Goal: Task Accomplishment & Management: Manage account settings

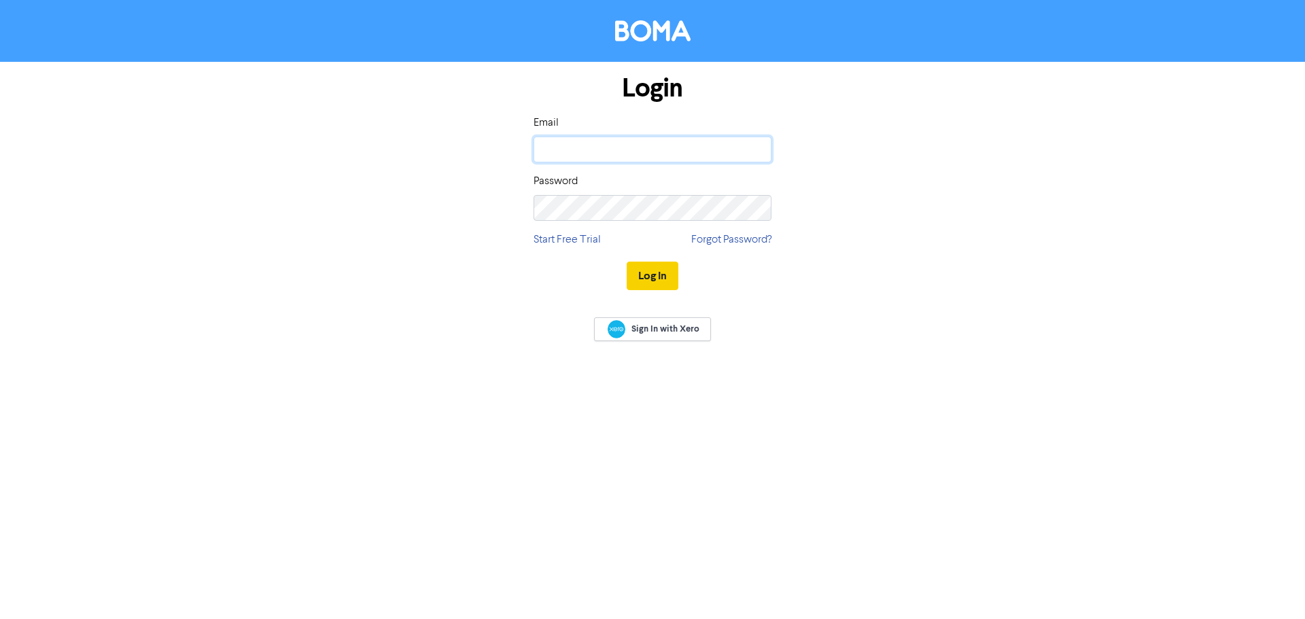
type input "[EMAIL_ADDRESS][DOMAIN_NAME]"
click at [649, 288] on button "Log In" at bounding box center [652, 276] width 52 height 29
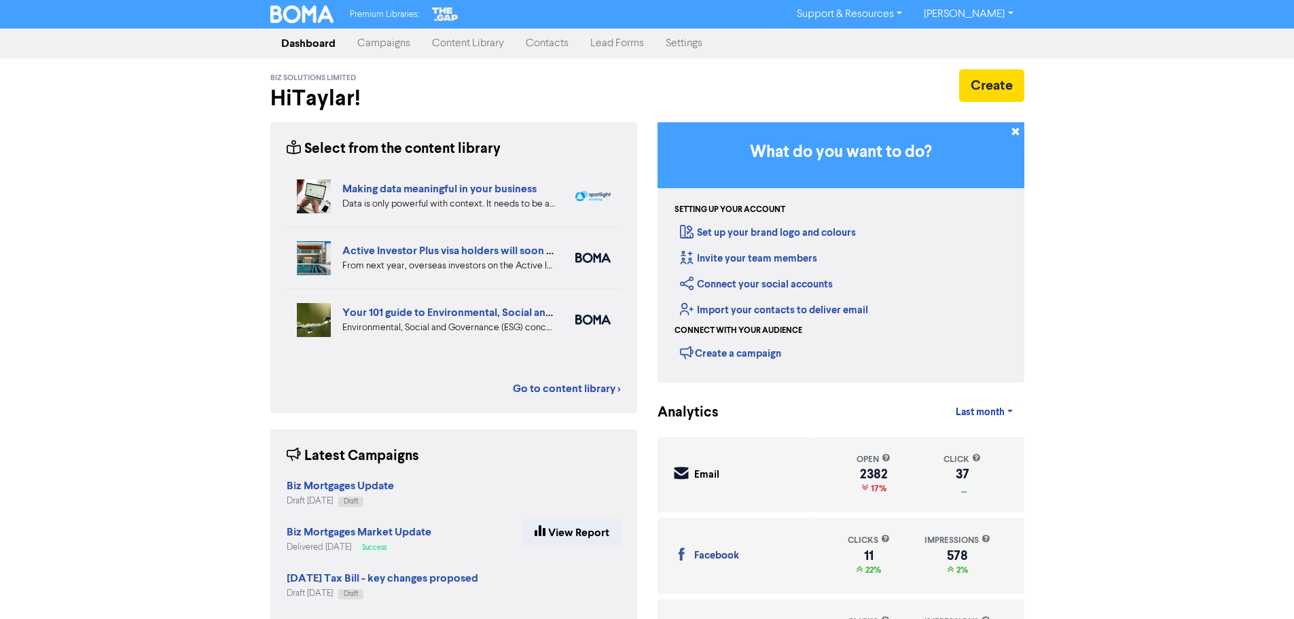
click at [387, 53] on link "Campaigns" at bounding box center [384, 43] width 75 height 27
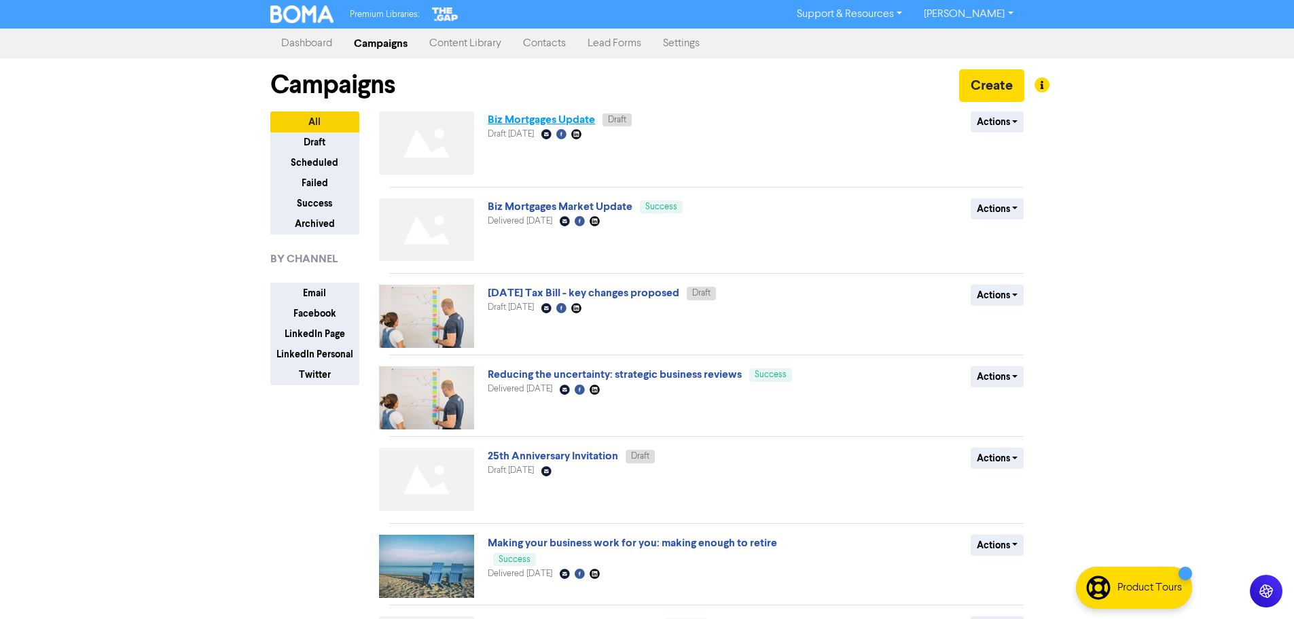
click at [565, 122] on link "Biz Mortgages Update" at bounding box center [541, 120] width 107 height 14
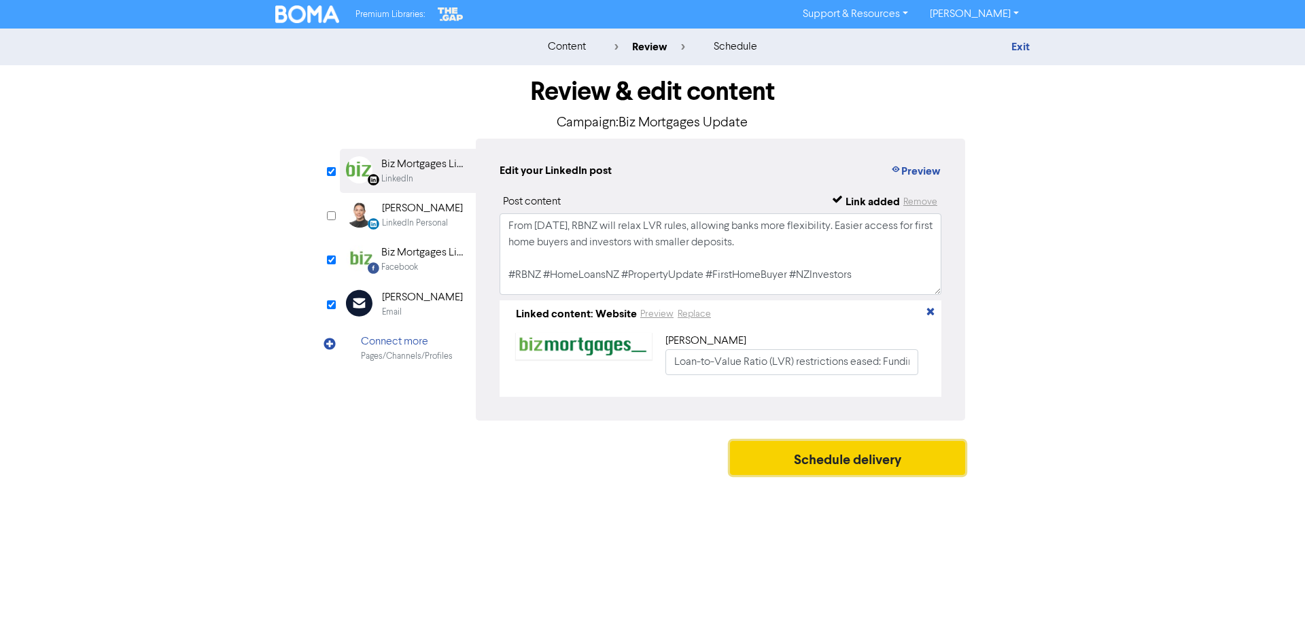
click at [761, 450] on button "Schedule delivery" at bounding box center [847, 458] width 235 height 34
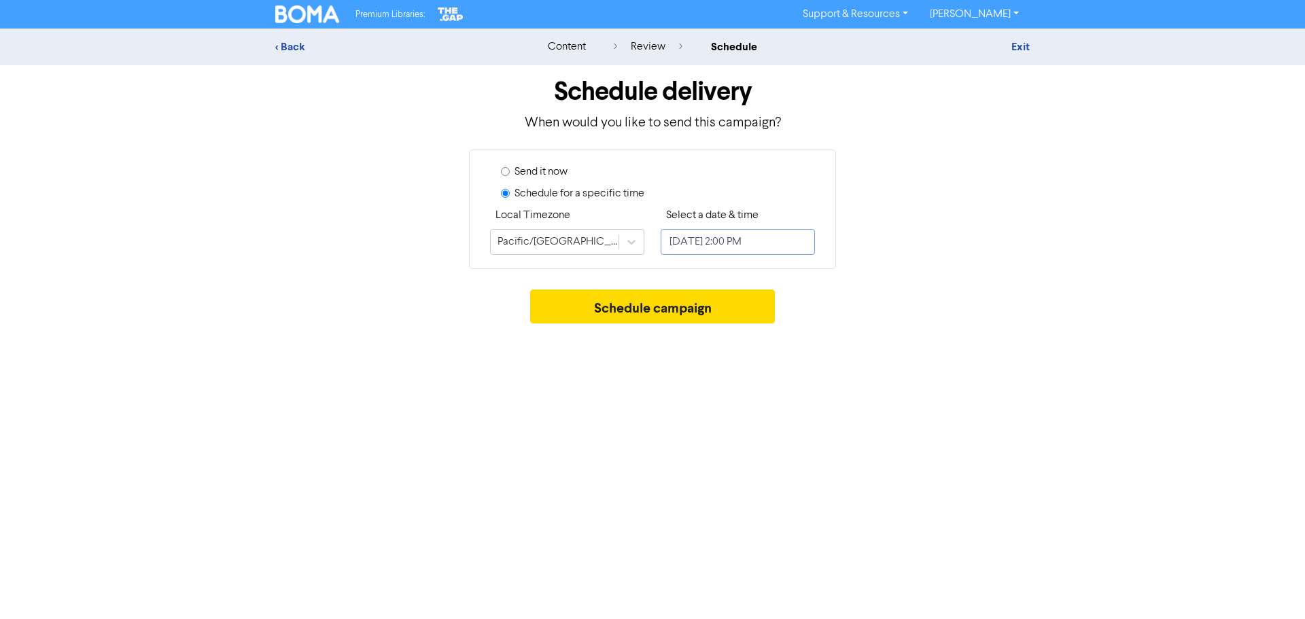
click at [787, 247] on input "[DATE] 2:00 PM" at bounding box center [737, 242] width 154 height 26
select select "9"
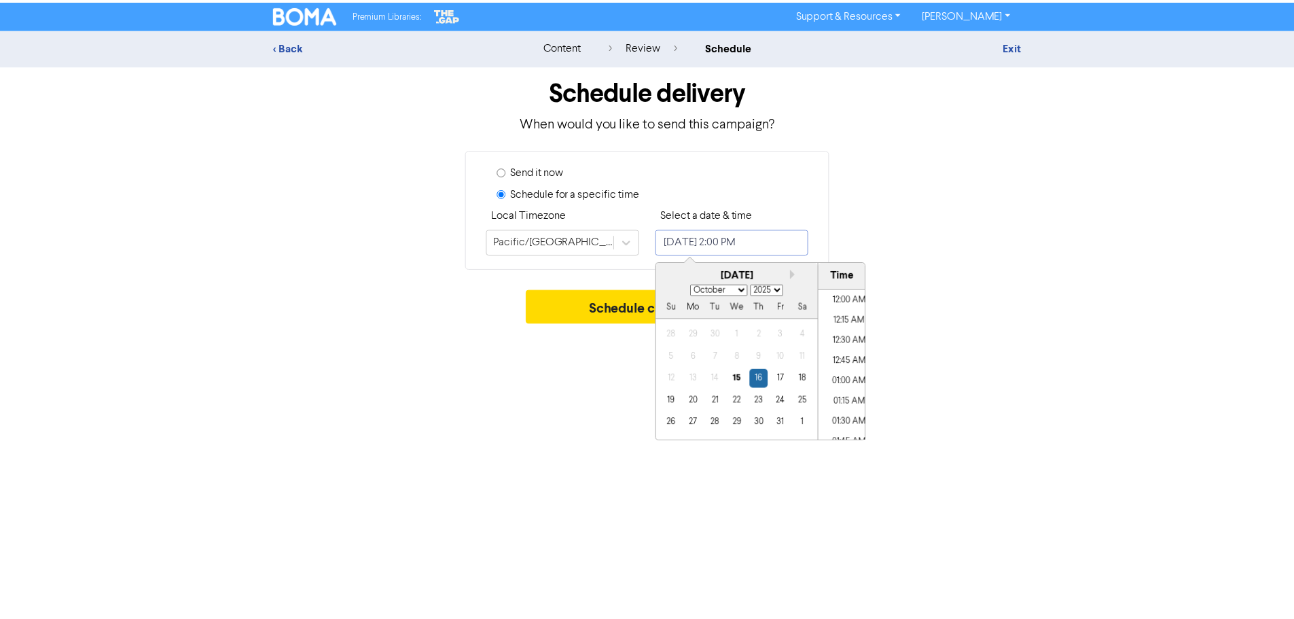
scroll to position [1076, 0]
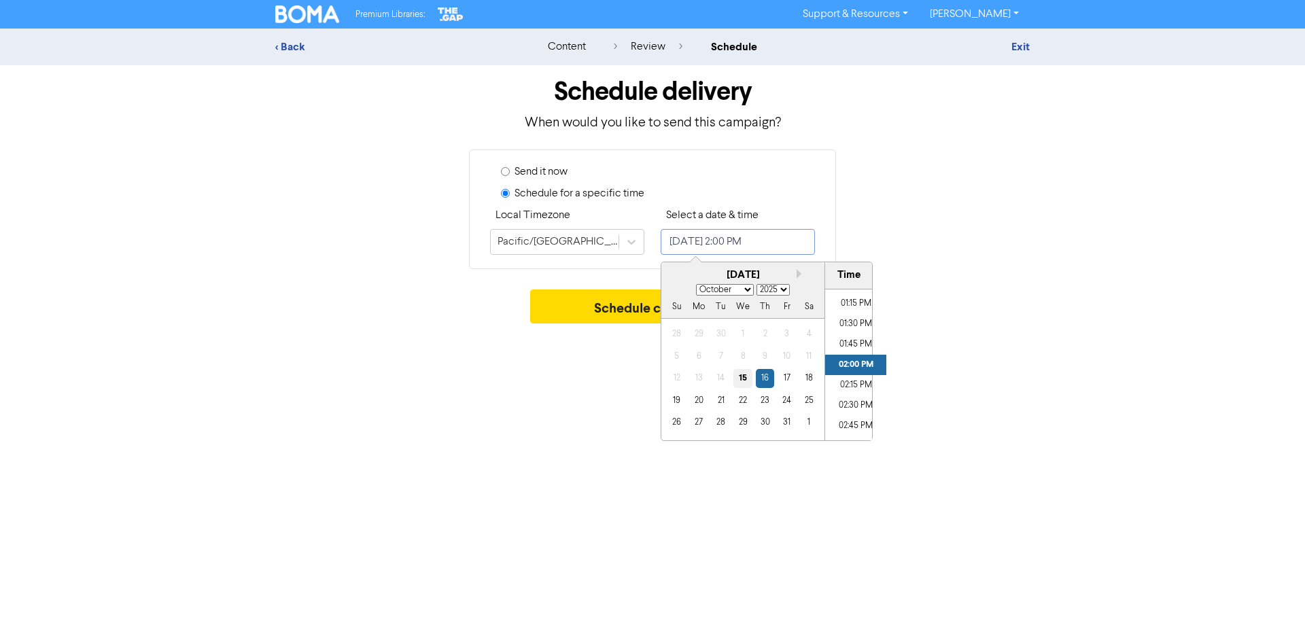
click at [743, 383] on div "15" at bounding box center [742, 378] width 18 height 18
click at [842, 302] on li "01:15 PM" at bounding box center [855, 304] width 61 height 20
type input "[DATE] 1:15 PM"
click at [779, 460] on div "Premium Libraries: Support & Resources Video Tutorials FAQ & Guides Marketing E…" at bounding box center [652, 309] width 1305 height 619
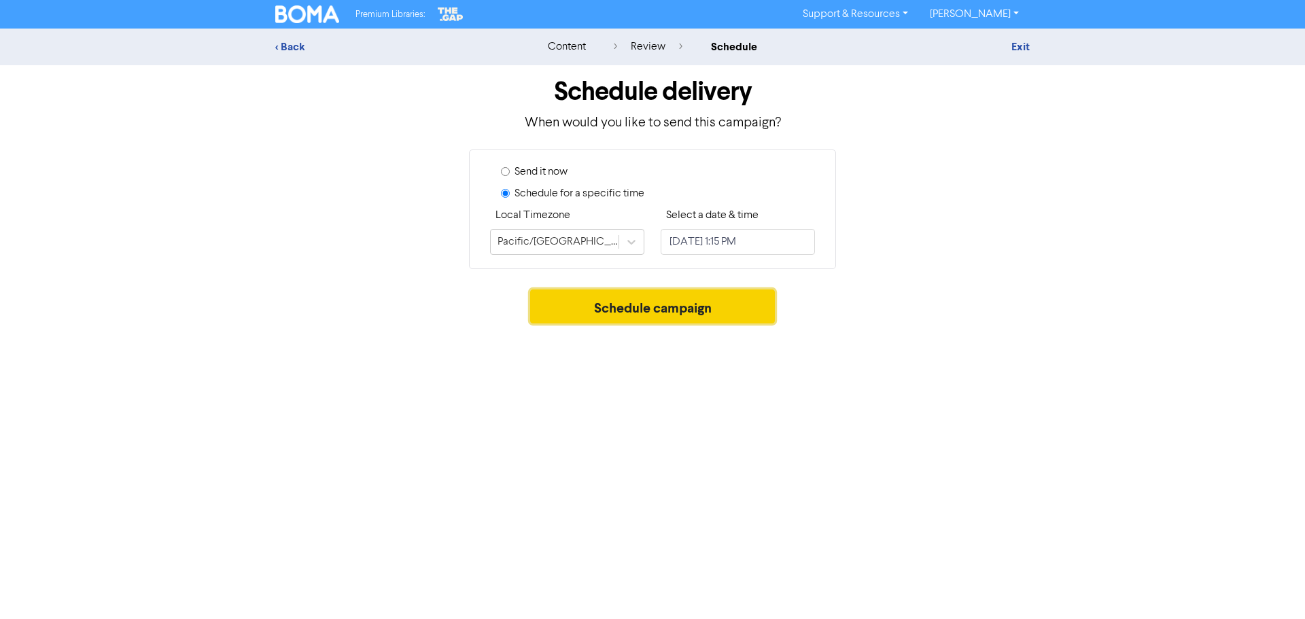
click at [690, 312] on button "Schedule campaign" at bounding box center [652, 306] width 245 height 34
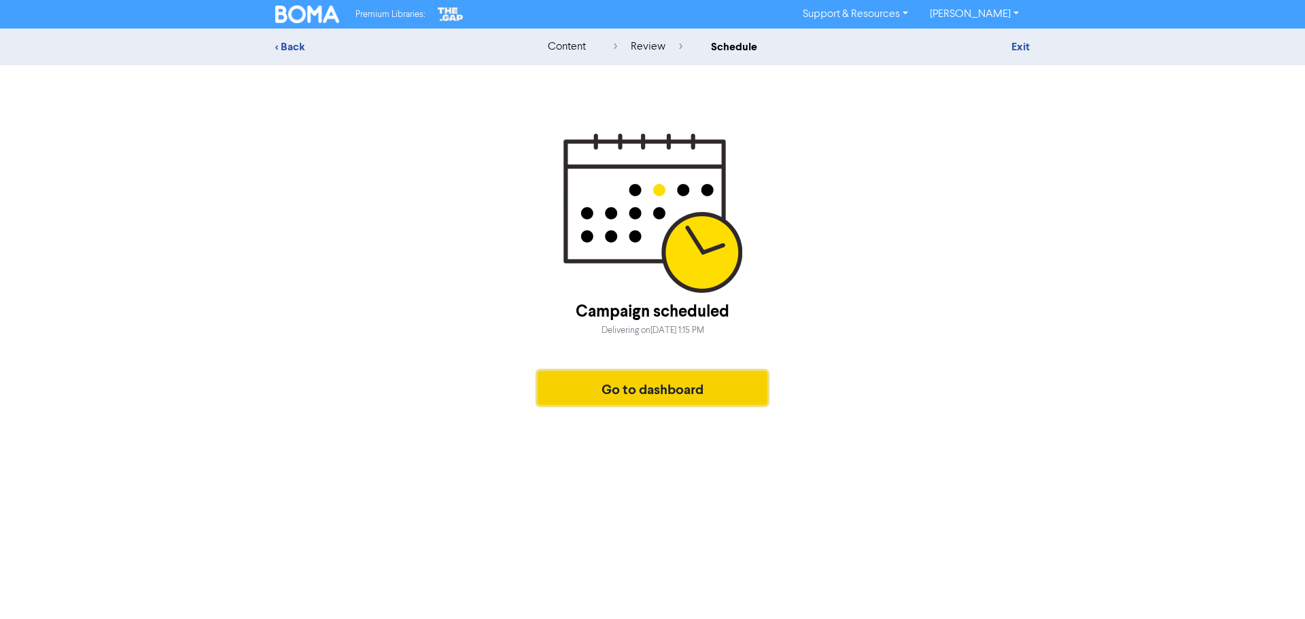
click at [746, 380] on button "Go to dashboard" at bounding box center [652, 388] width 230 height 34
